Goal: Task Accomplishment & Management: Use online tool/utility

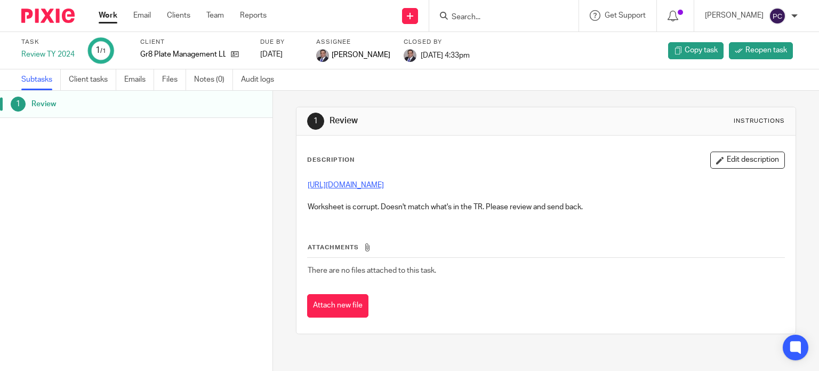
click at [379, 183] on link "[URL][DOMAIN_NAME]" at bounding box center [346, 184] width 76 height 7
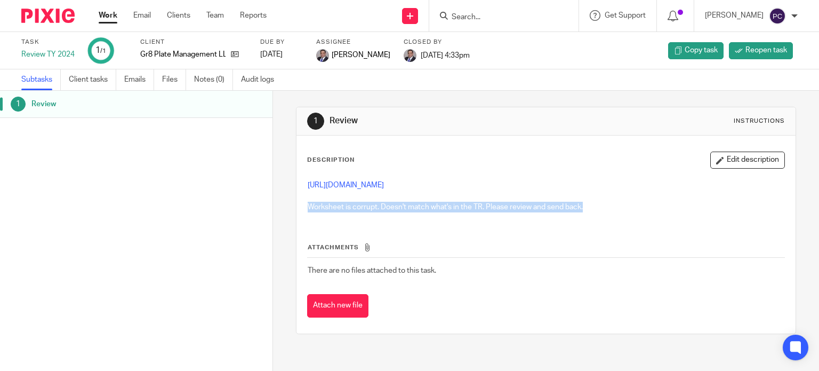
drag, startPoint x: 300, startPoint y: 204, endPoint x: 592, endPoint y: 207, distance: 292.8
click at [592, 207] on div "https://3.basecamp.com/5341776/buckets/27480867/uploads/8372725697 Worksheet is…" at bounding box center [546, 197] width 488 height 46
copy p "Worksheet is corrupt. Doesn't match what's in the TR. Please review and send ba…"
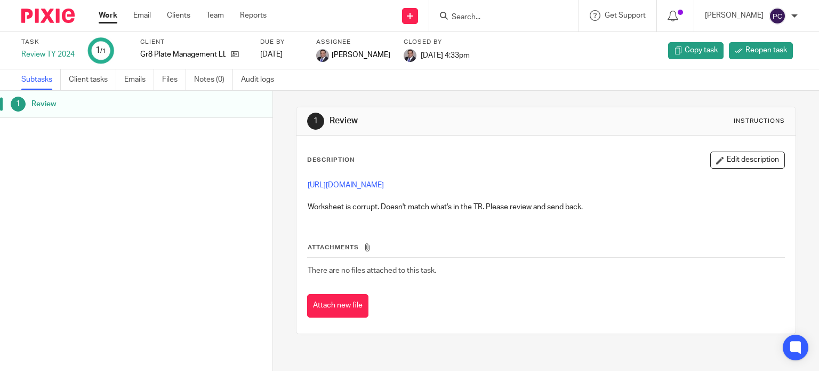
click at [430, 250] on th "Attachments" at bounding box center [546, 249] width 478 height 15
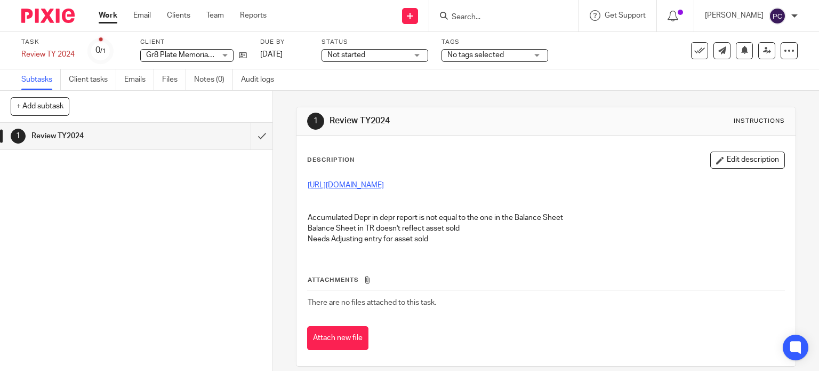
click at [384, 187] on link "[URL][DOMAIN_NAME]" at bounding box center [346, 184] width 76 height 7
